Goal: Navigation & Orientation: Find specific page/section

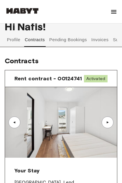
click at [59, 36] on button "Pending Bookings" at bounding box center [68, 40] width 39 height 14
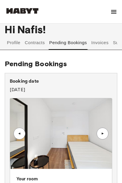
scroll to position [7, 0]
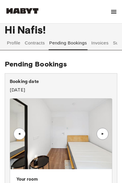
click at [31, 40] on button "Contracts" at bounding box center [34, 43] width 21 height 14
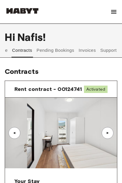
scroll to position [0, 13]
click at [84, 49] on button "Invoices" at bounding box center [87, 50] width 19 height 14
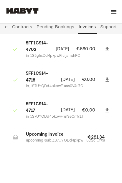
scroll to position [79, 0]
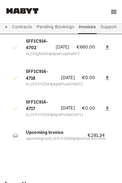
click at [66, 136] on p "upcoming+sub_1S7UYODd4pkpwFiuCSclUfXa" at bounding box center [49, 139] width 47 height 6
click at [17, 133] on icon at bounding box center [15, 136] width 6 height 6
click at [101, 133] on p "€281.34" at bounding box center [99, 135] width 25 height 7
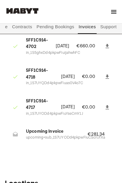
click at [106, 27] on button "Support" at bounding box center [108, 27] width 18 height 14
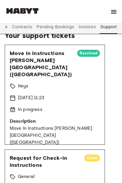
scroll to position [79, 0]
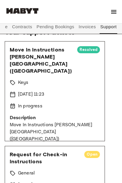
click at [70, 121] on p "Move In Instructions [PERSON_NAME][GEOGRAPHIC_DATA] ([GEOGRAPHIC_DATA])" at bounding box center [55, 131] width 90 height 21
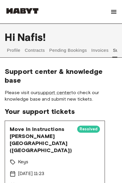
scroll to position [0, 0]
click at [16, 53] on button "Profile" at bounding box center [13, 50] width 15 height 14
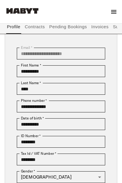
scroll to position [57, 0]
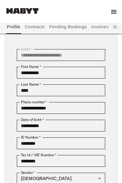
click at [33, 24] on button "Contracts" at bounding box center [34, 27] width 21 height 14
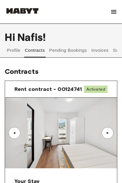
click at [61, 46] on button "Pending Bookings" at bounding box center [68, 50] width 39 height 14
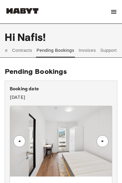
click at [85, 49] on button "Invoices" at bounding box center [87, 50] width 19 height 14
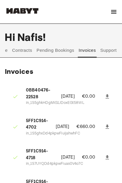
click at [58, 47] on button "Pending Bookings" at bounding box center [55, 50] width 39 height 14
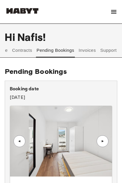
click at [107, 49] on button "Support" at bounding box center [108, 50] width 18 height 14
